Goal: Transaction & Acquisition: Purchase product/service

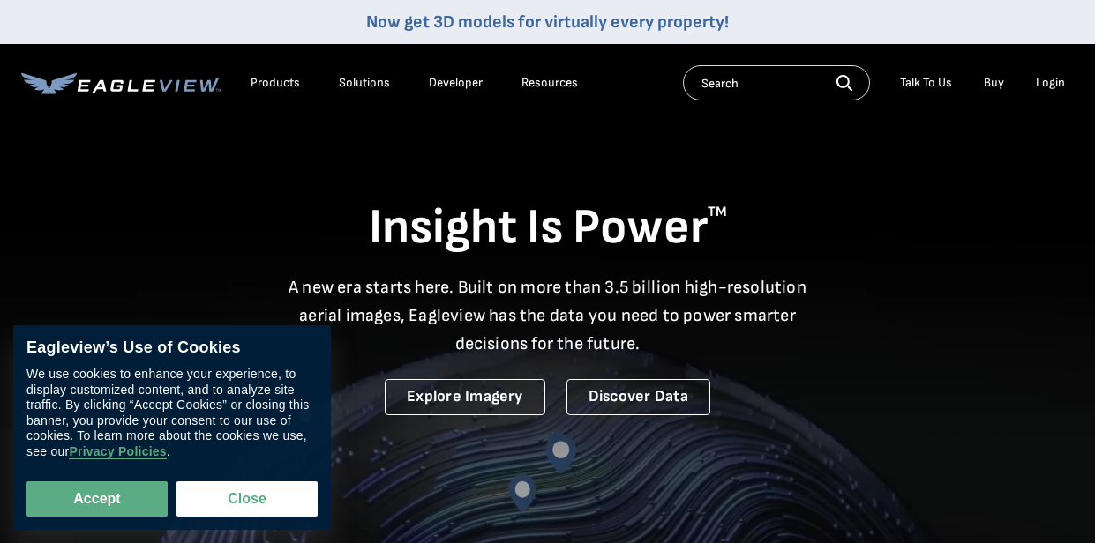
click at [1051, 85] on div "Login" at bounding box center [1049, 83] width 29 height 16
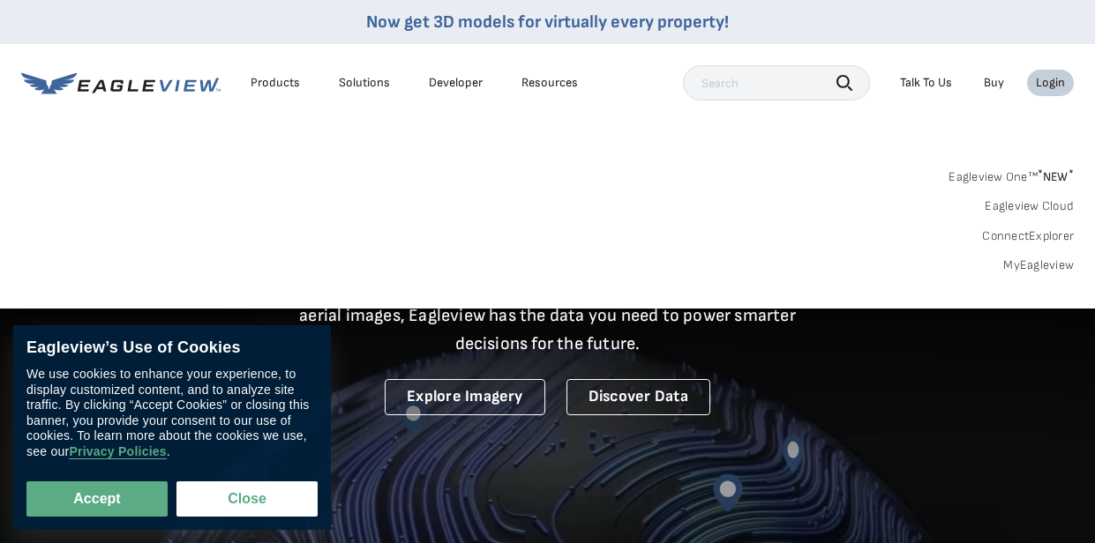
click at [277, 80] on div "Products" at bounding box center [274, 83] width 49 height 16
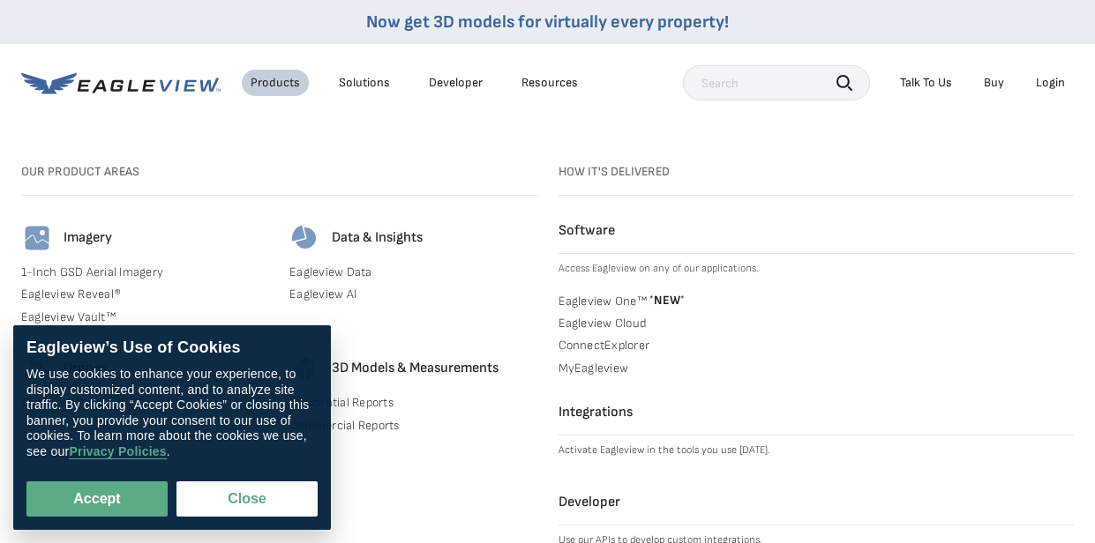
click at [1053, 85] on div "Login" at bounding box center [1049, 83] width 29 height 16
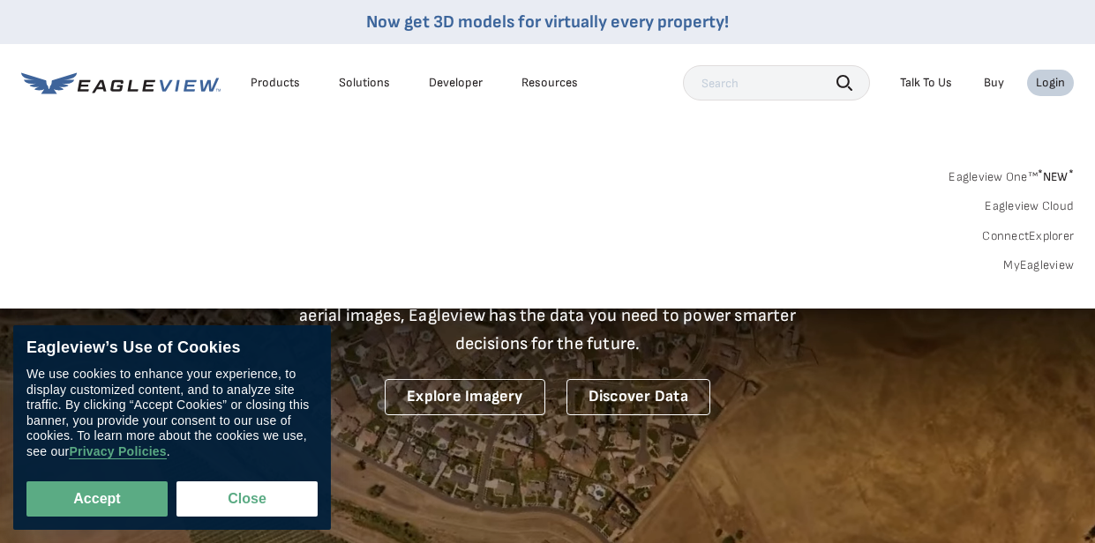
click at [1031, 267] on link "MyEagleview" at bounding box center [1038, 266] width 71 height 16
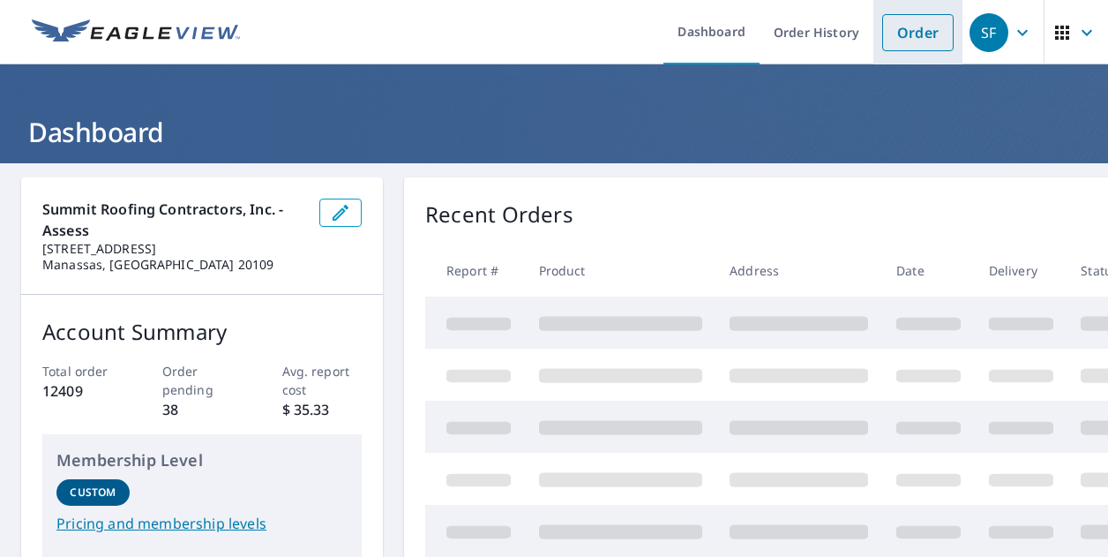
click at [898, 39] on link "Order" at bounding box center [917, 32] width 71 height 37
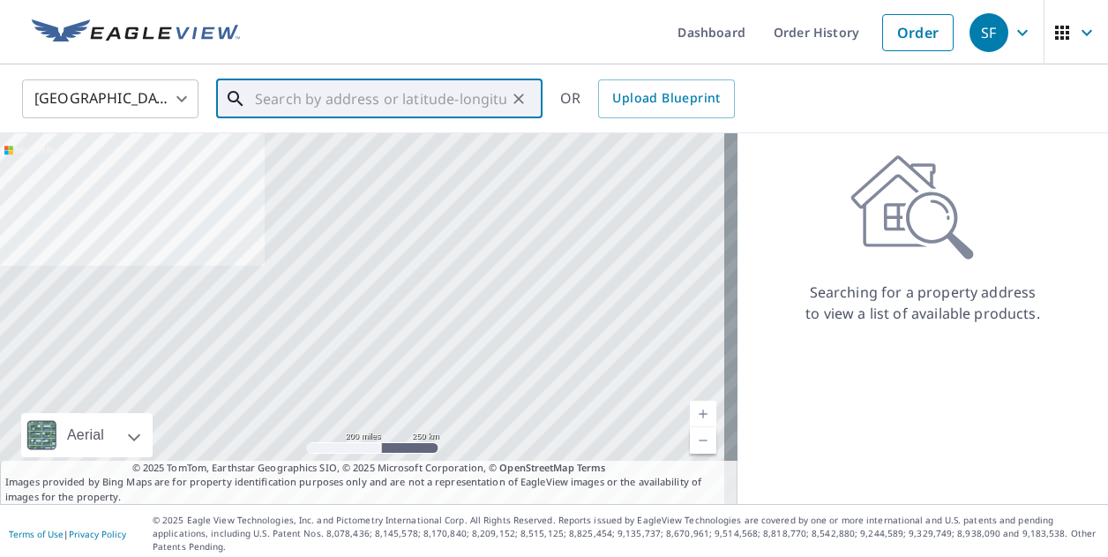
click at [442, 109] on input "text" at bounding box center [380, 98] width 251 height 49
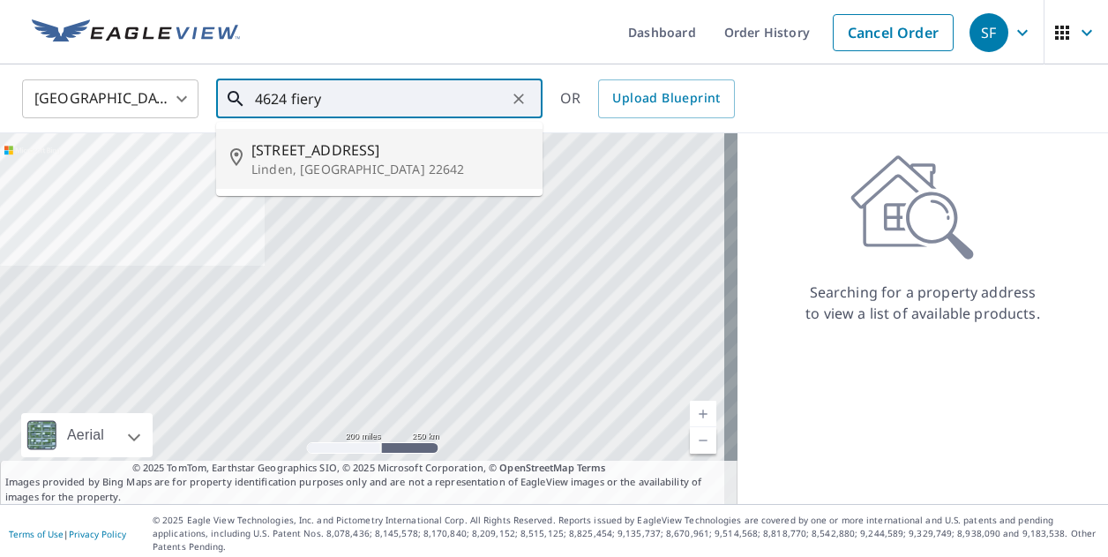
click at [388, 148] on span "[STREET_ADDRESS]" at bounding box center [389, 149] width 277 height 21
type input "[STREET_ADDRESS][PERSON_NAME]"
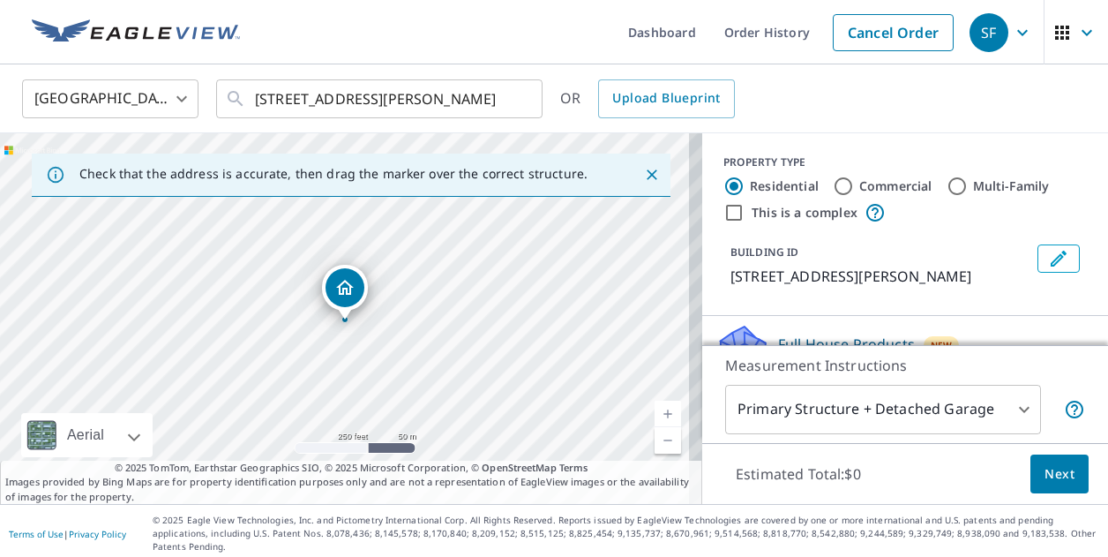
drag, startPoint x: 363, startPoint y: 276, endPoint x: 325, endPoint y: 291, distance: 41.6
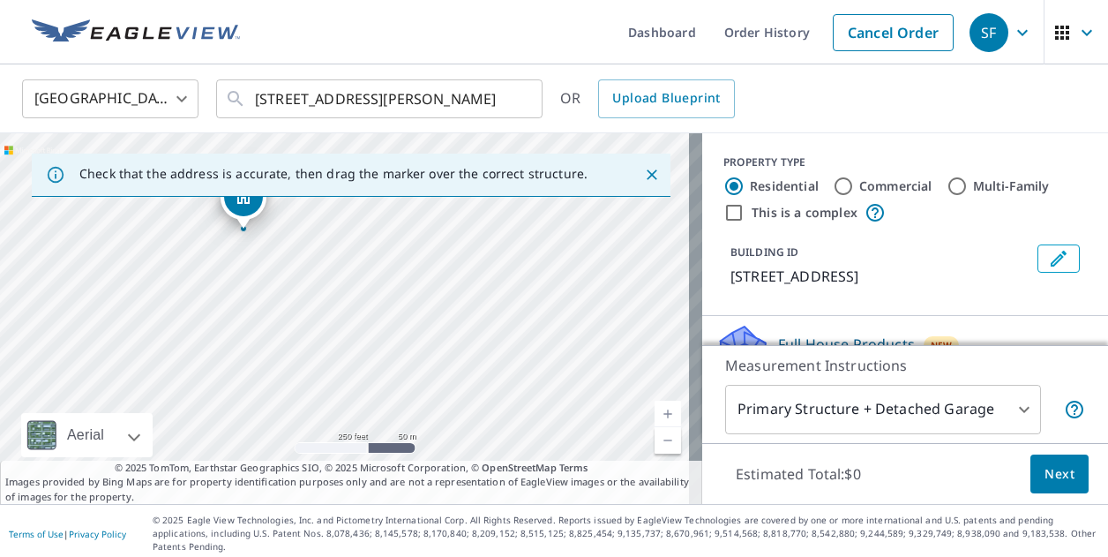
drag, startPoint x: 510, startPoint y: 315, endPoint x: 401, endPoint y: 203, distance: 155.9
click at [401, 203] on div "[STREET_ADDRESS]" at bounding box center [351, 318] width 702 height 370
drag, startPoint x: 434, startPoint y: 263, endPoint x: 430, endPoint y: 287, distance: 24.2
click at [430, 287] on div "[STREET_ADDRESS]" at bounding box center [351, 318] width 702 height 370
drag, startPoint x: 229, startPoint y: 210, endPoint x: 556, endPoint y: 401, distance: 378.3
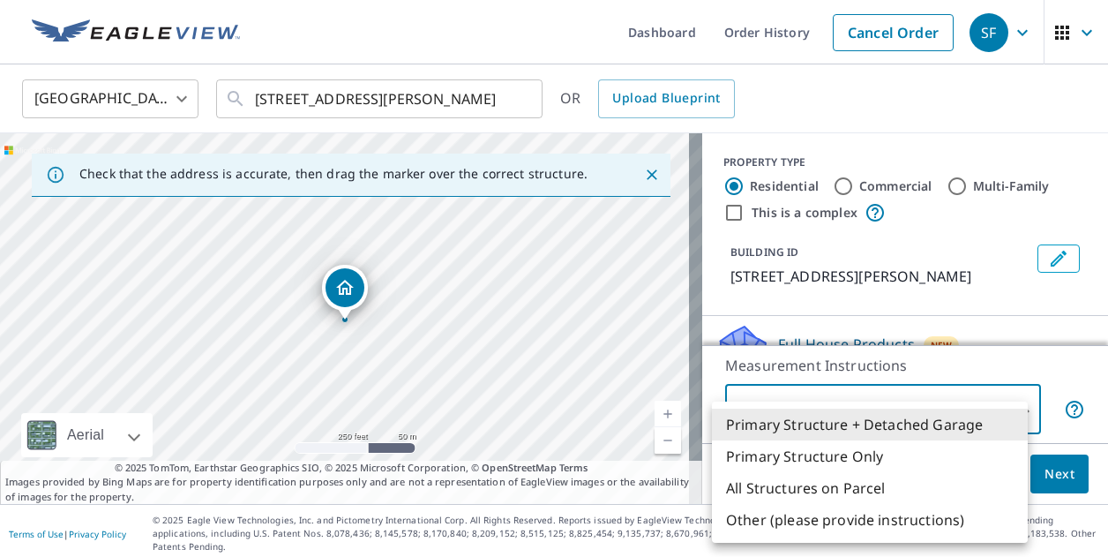
click at [876, 421] on body "SF SF Dashboard Order History Cancel Order SF [GEOGRAPHIC_DATA] US ​ [STREET_AD…" at bounding box center [554, 278] width 1108 height 557
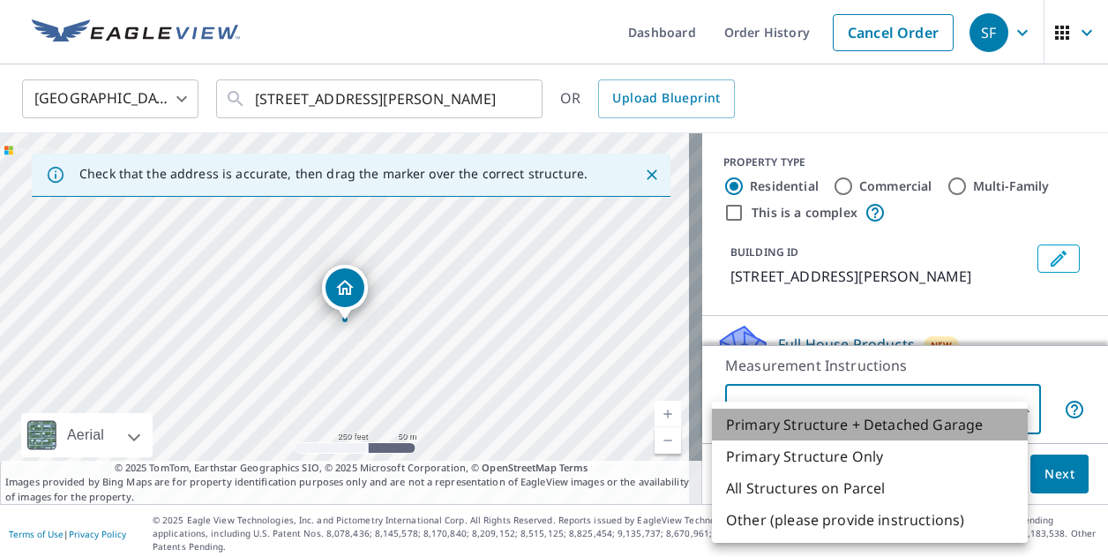
click at [867, 424] on li "Primary Structure + Detached Garage" at bounding box center [870, 424] width 316 height 32
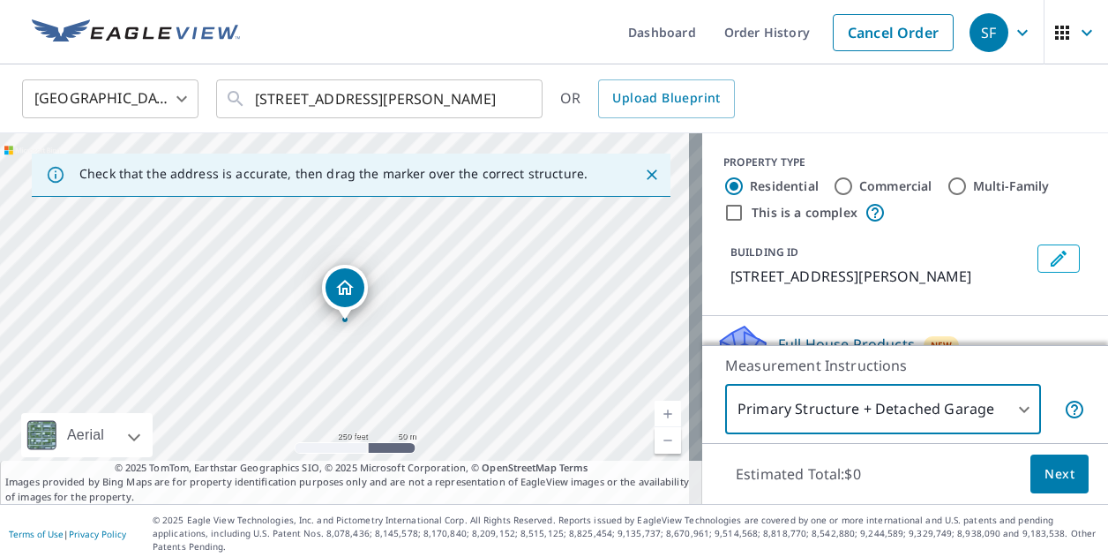
click at [989, 288] on div "BUILDING ID [STREET_ADDRESS][PERSON_NAME]" at bounding box center [904, 265] width 363 height 56
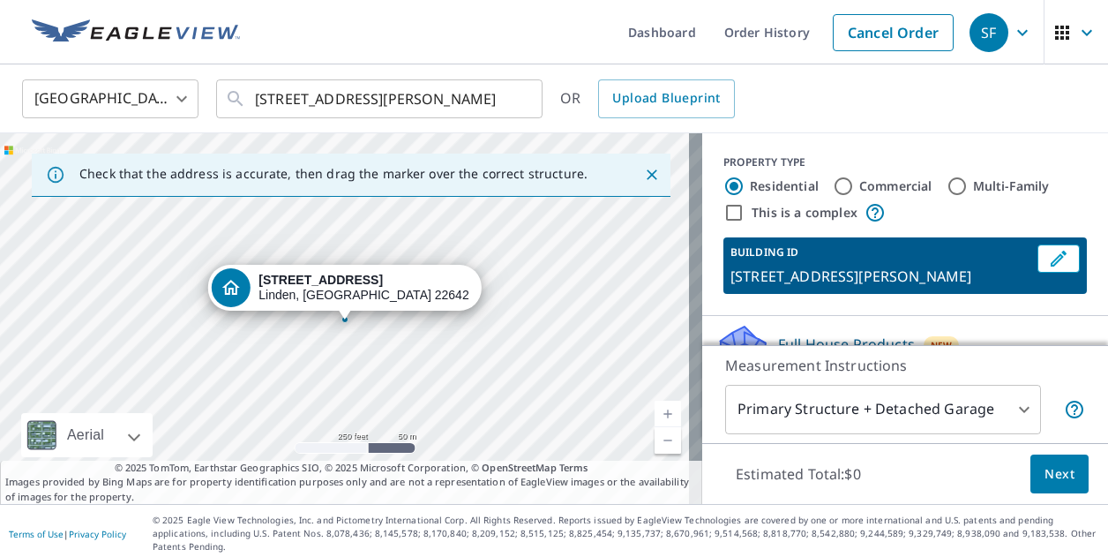
click at [1045, 480] on span "Next" at bounding box center [1059, 474] width 30 height 22
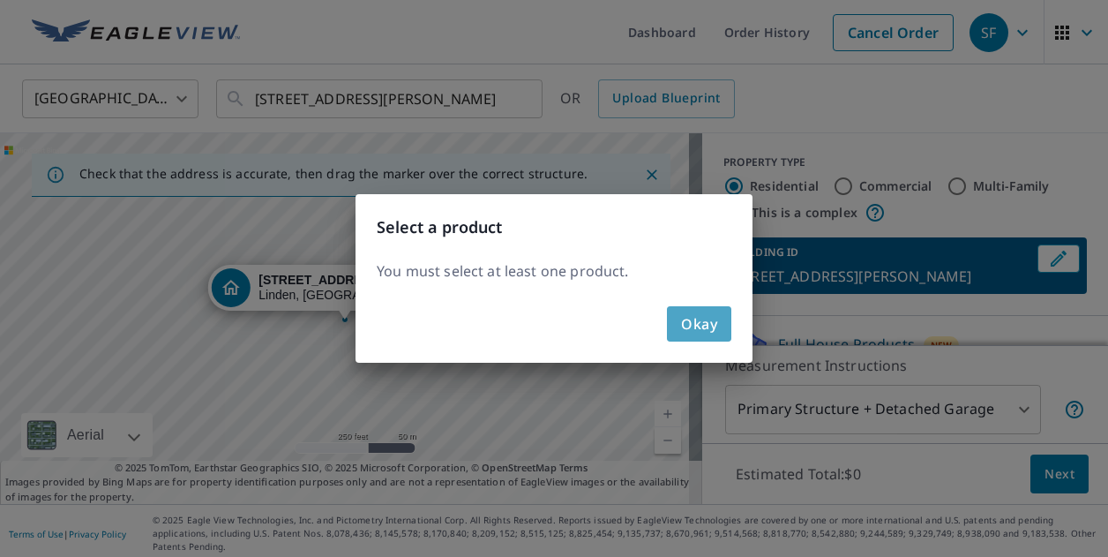
click at [688, 318] on span "Okay" at bounding box center [699, 323] width 36 height 25
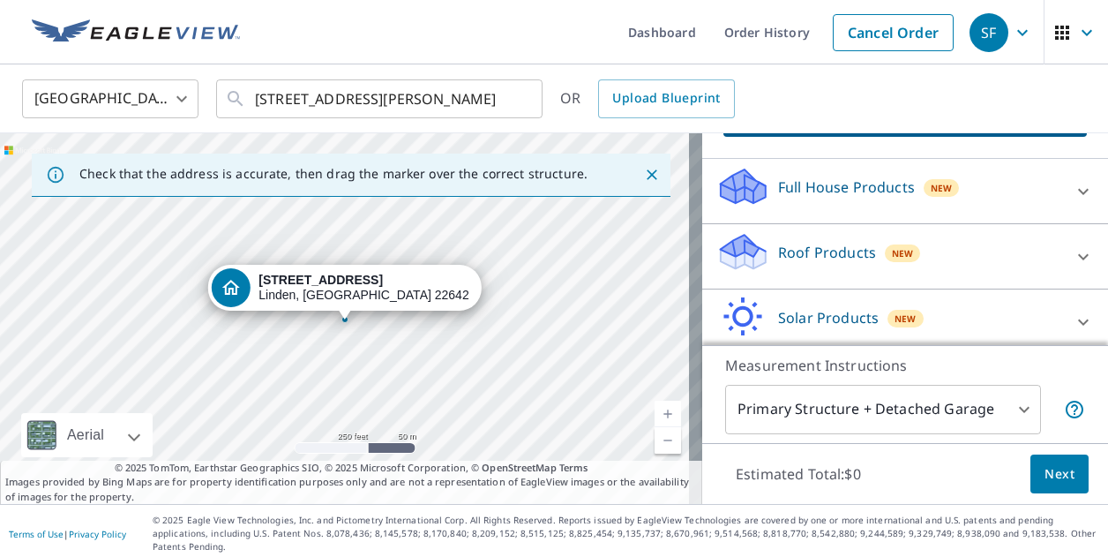
scroll to position [97, 0]
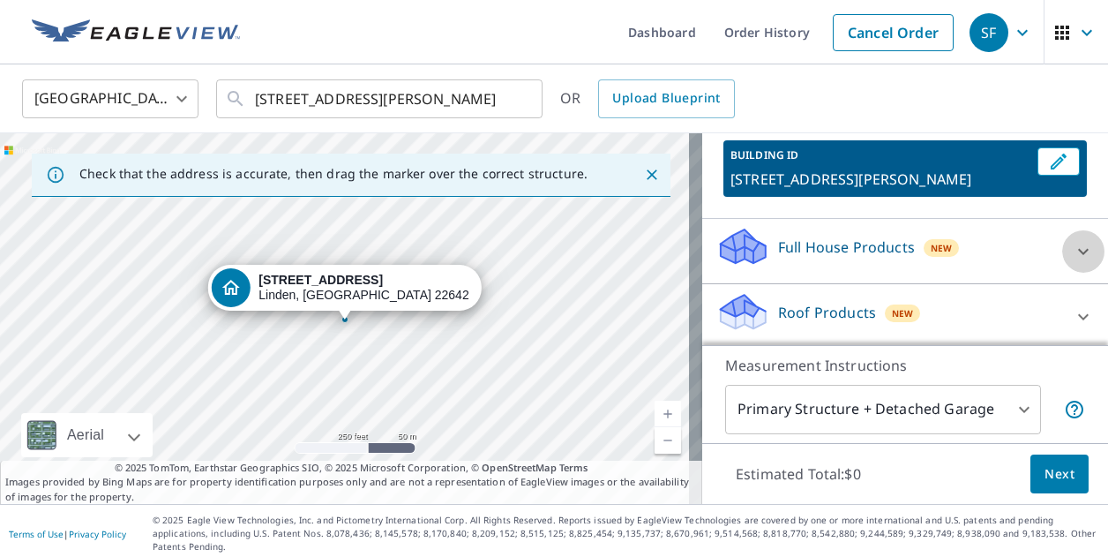
click at [1072, 253] on icon at bounding box center [1082, 251] width 21 height 21
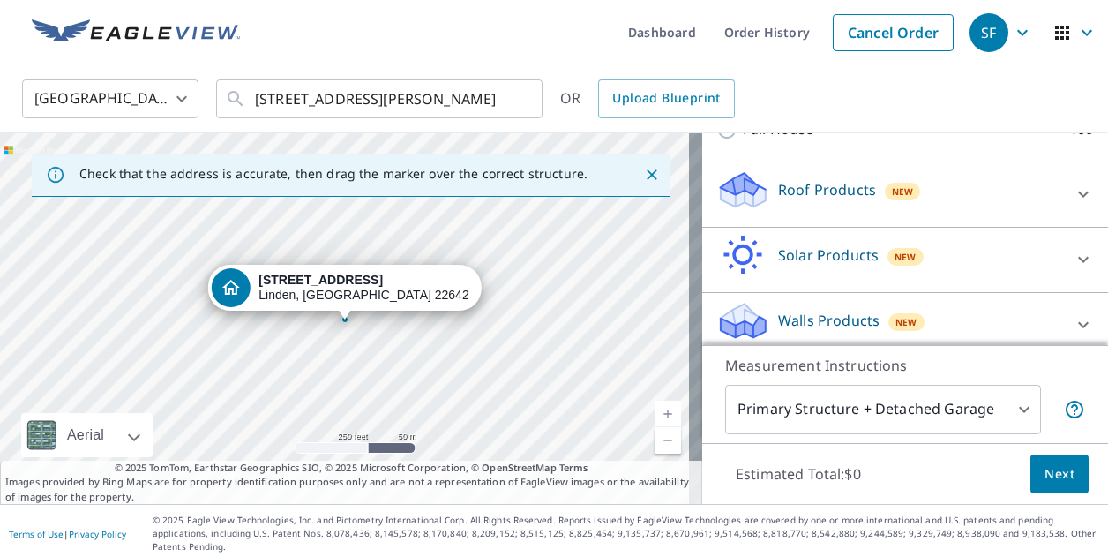
scroll to position [274, 0]
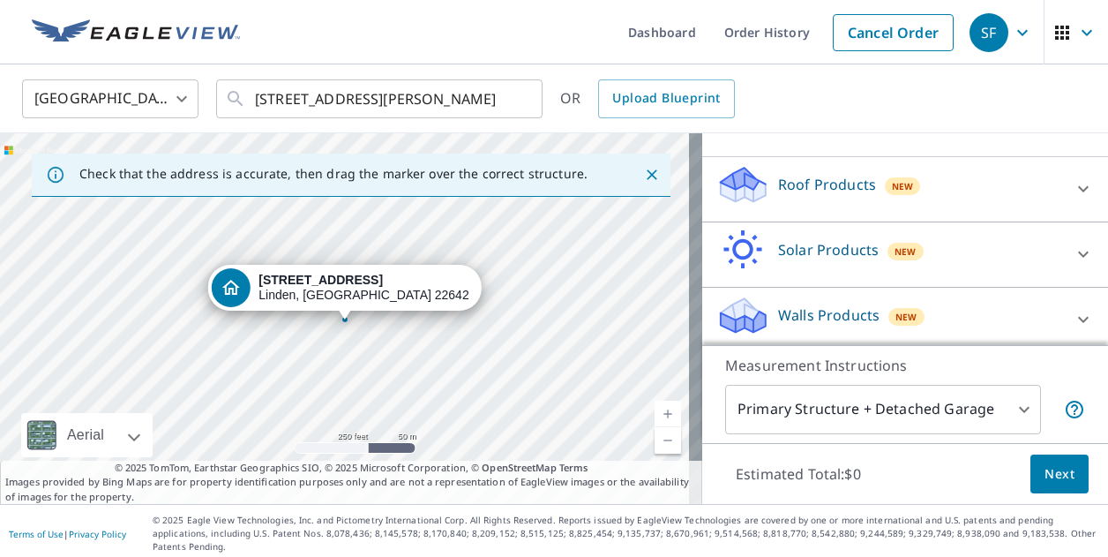
click at [1072, 319] on icon at bounding box center [1082, 319] width 21 height 21
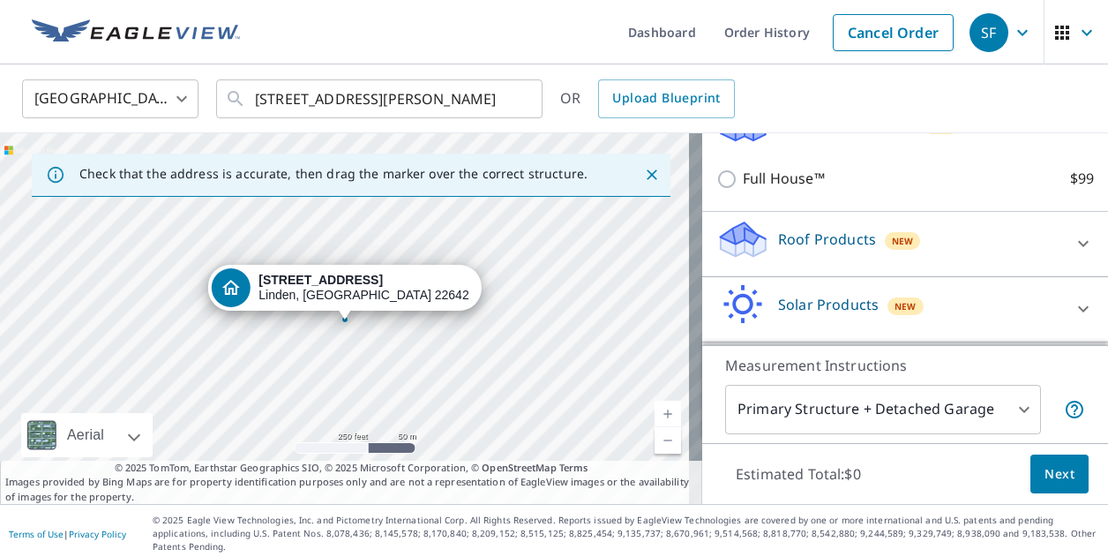
scroll to position [220, 0]
click at [1078, 243] on icon at bounding box center [1083, 243] width 11 height 6
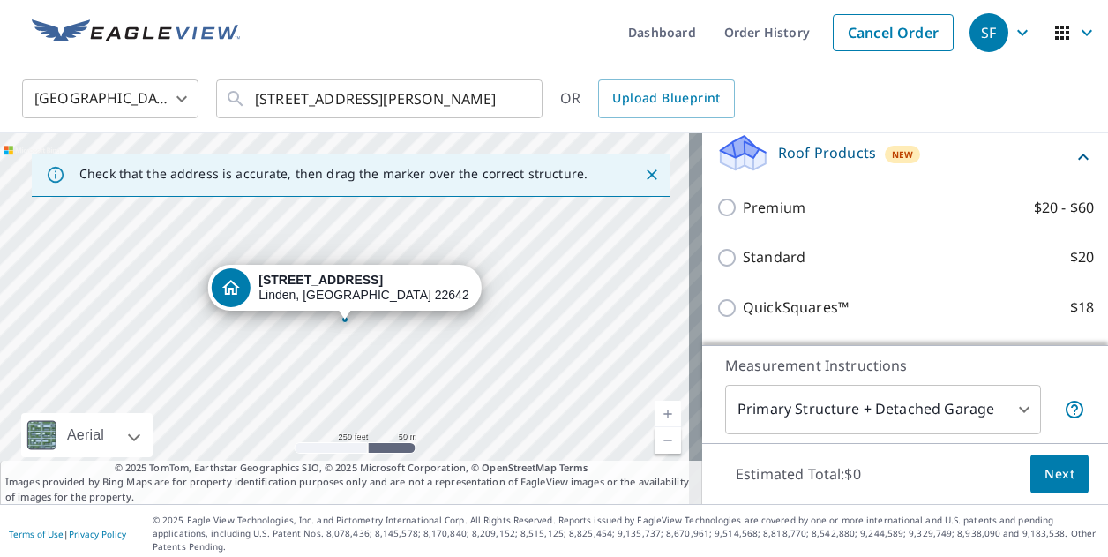
scroll to position [304, 0]
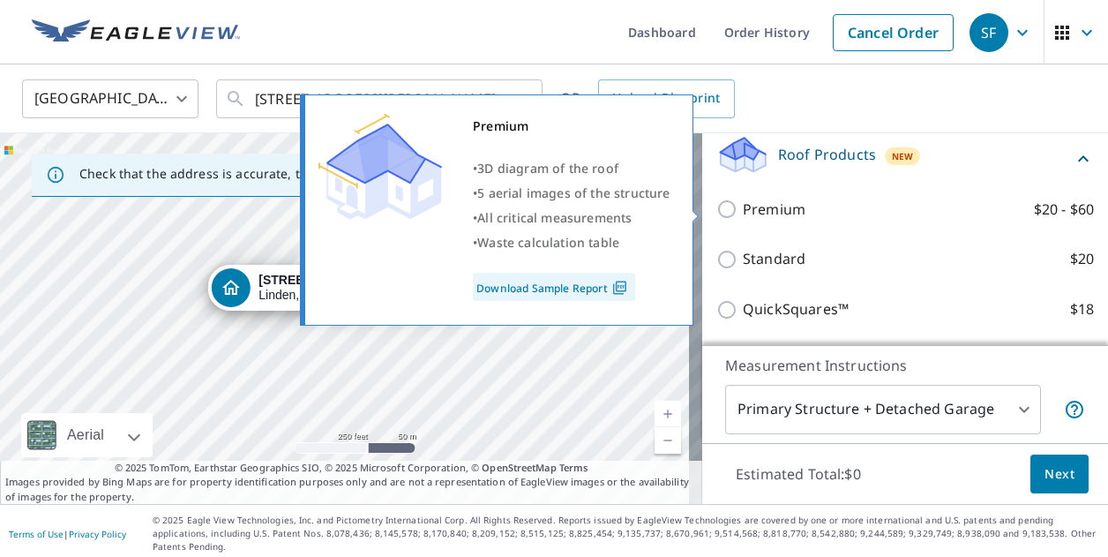
click at [716, 213] on input "Premium $20 - $60" at bounding box center [729, 208] width 26 height 21
checkbox input "true"
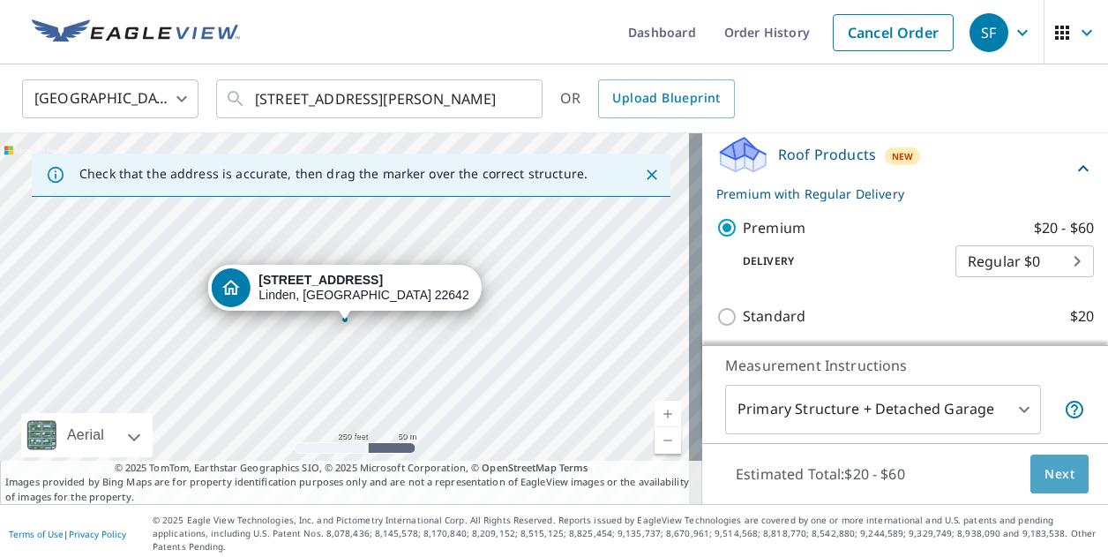
click at [1054, 485] on span "Next" at bounding box center [1059, 474] width 30 height 22
